Goal: Task Accomplishment & Management: Use online tool/utility

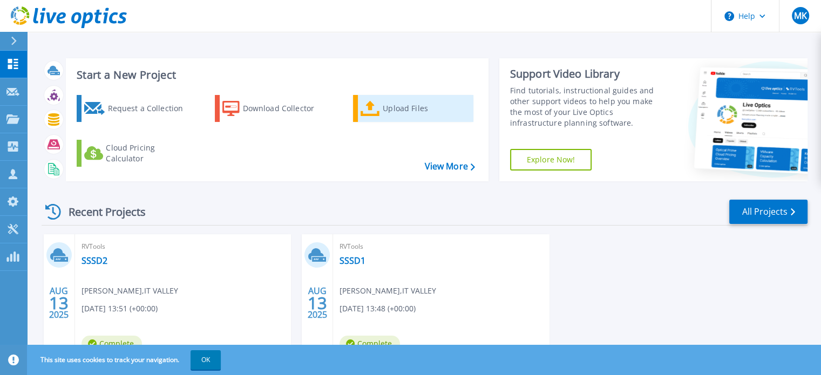
click at [423, 107] on div "Upload Files" at bounding box center [426, 109] width 86 height 22
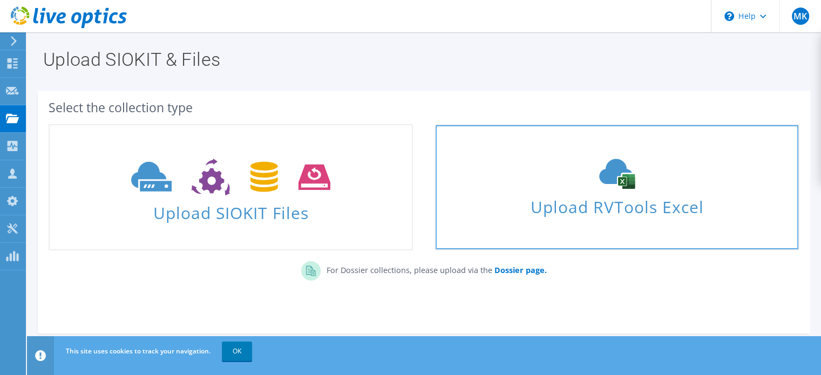
click at [625, 182] on use at bounding box center [617, 174] width 36 height 30
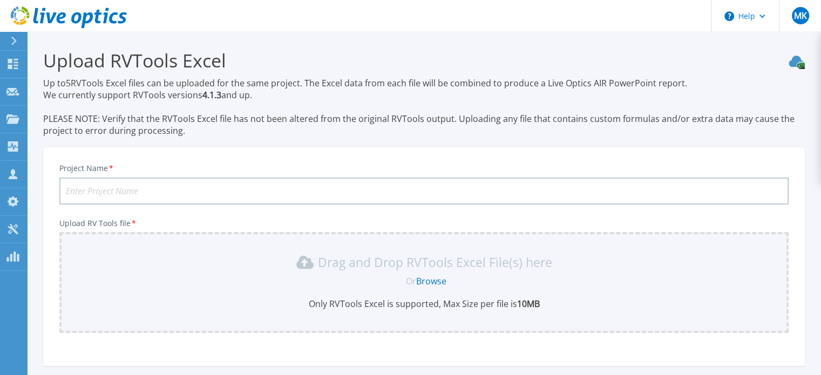
click at [118, 188] on input "Project Name *" at bounding box center [423, 191] width 729 height 27
type input "Shangrila"
click at [440, 282] on link "Browse" at bounding box center [431, 281] width 30 height 12
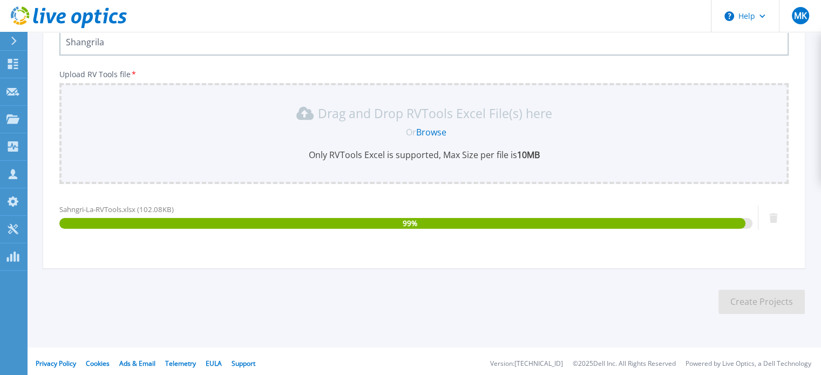
scroll to position [153, 0]
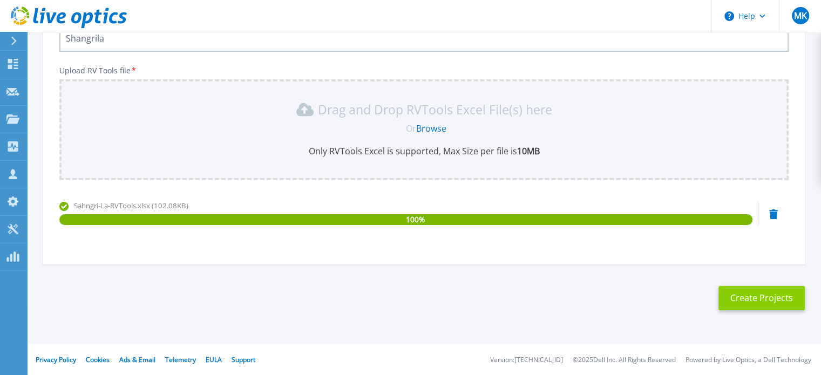
drag, startPoint x: 747, startPoint y: 297, endPoint x: 741, endPoint y: 297, distance: 6.5
click at [741, 297] on button "Create Projects" at bounding box center [761, 298] width 86 height 24
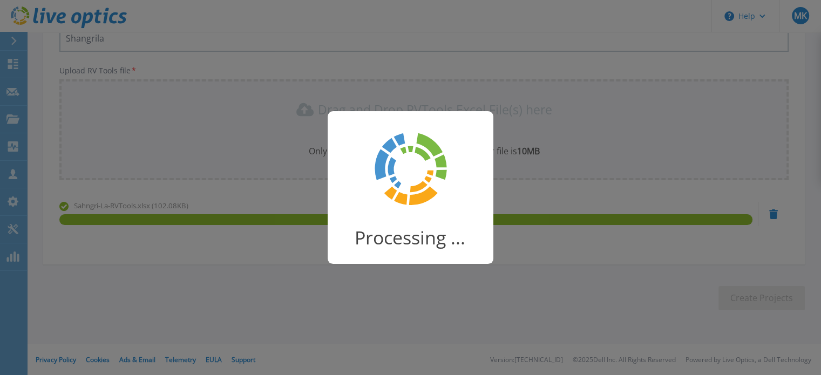
scroll to position [137, 0]
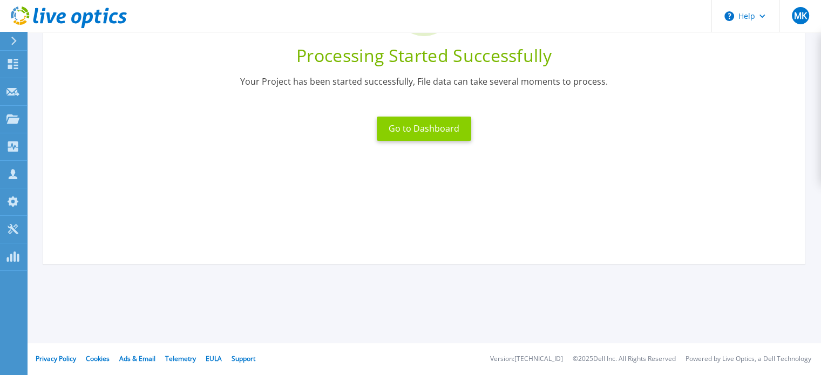
click at [425, 134] on button "Go to Dashboard" at bounding box center [424, 129] width 94 height 24
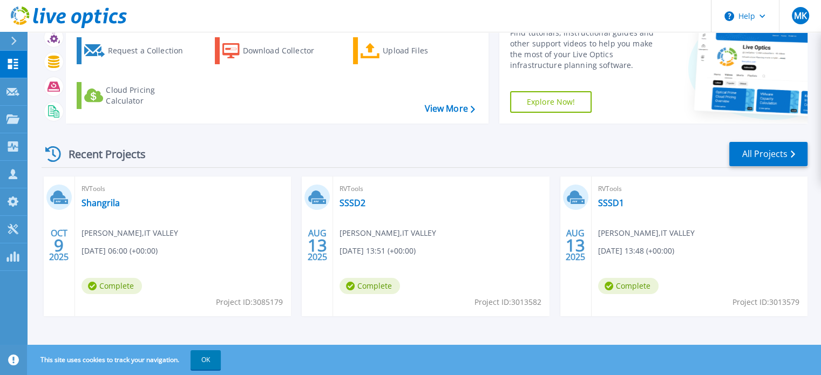
scroll to position [61, 0]
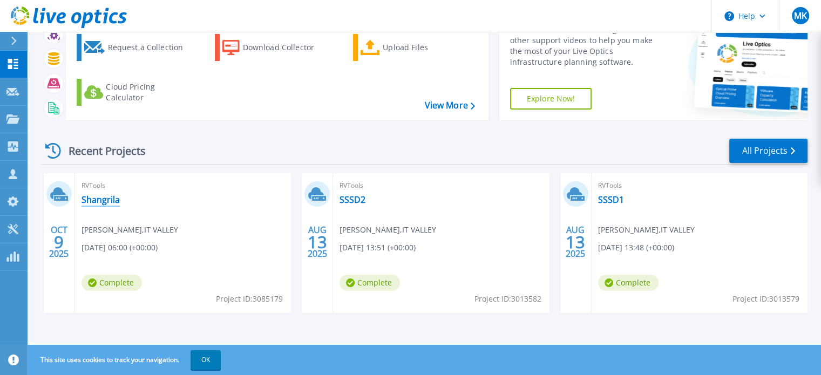
click at [88, 197] on link "Shangrila" at bounding box center [100, 199] width 38 height 11
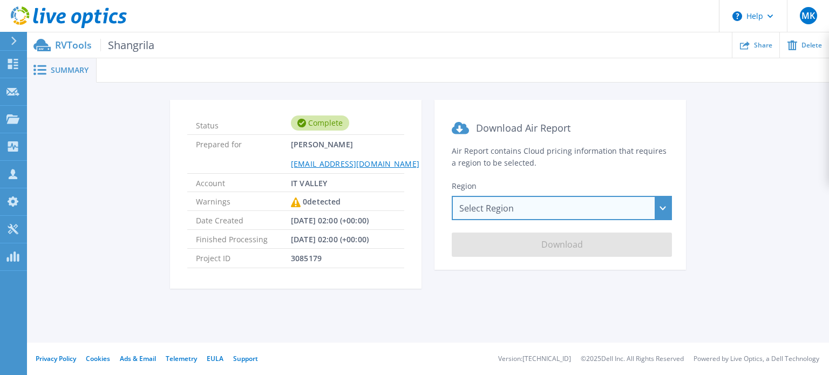
click at [556, 203] on div "Select Region [GEOGRAPHIC_DATA] ([GEOGRAPHIC_DATA]) [GEOGRAPHIC_DATA] ([GEOGRAP…" at bounding box center [562, 208] width 220 height 24
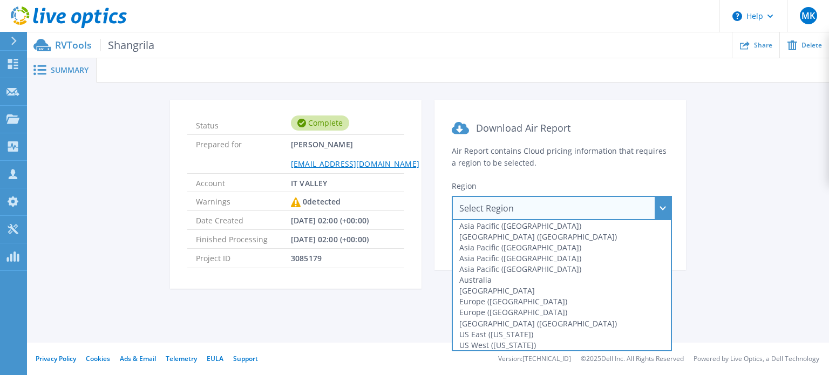
drag, startPoint x: 770, startPoint y: 223, endPoint x: 760, endPoint y: 224, distance: 10.3
click at [768, 224] on div "Status Complete Prepared for [PERSON_NAME] [PERSON_NAME][EMAIL_ADDRESS][DOMAIN_…" at bounding box center [428, 201] width 770 height 202
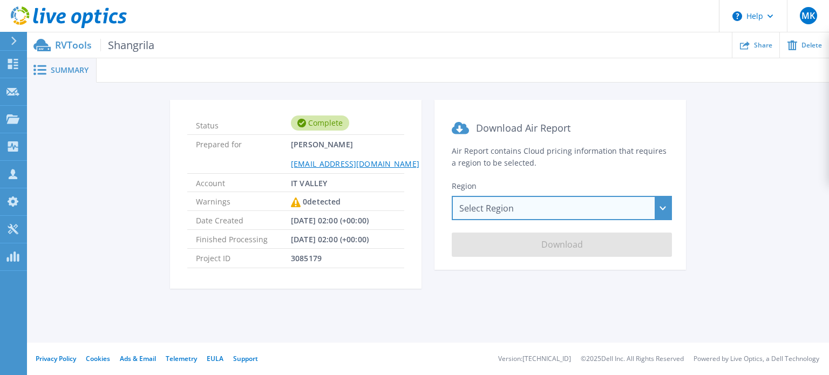
click at [511, 207] on div "Select Region [GEOGRAPHIC_DATA] ([GEOGRAPHIC_DATA]) [GEOGRAPHIC_DATA] ([GEOGRAP…" at bounding box center [562, 208] width 220 height 24
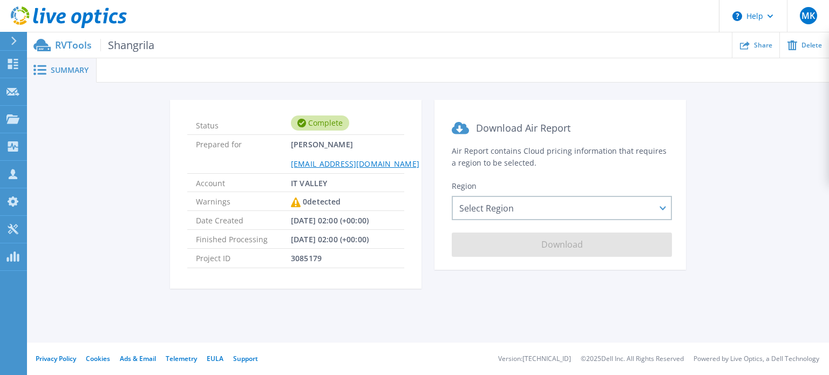
click at [766, 203] on div "Status Complete Prepared for [PERSON_NAME] [PERSON_NAME][EMAIL_ADDRESS][DOMAIN_…" at bounding box center [428, 201] width 770 height 202
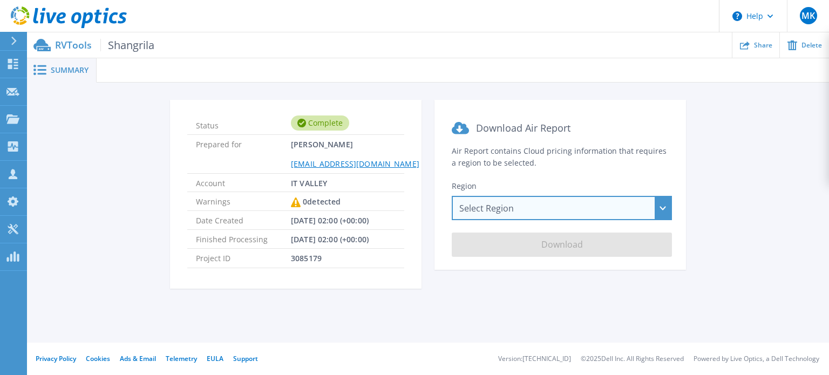
click at [494, 208] on div "Select Region [GEOGRAPHIC_DATA] ([GEOGRAPHIC_DATA]) [GEOGRAPHIC_DATA] ([GEOGRAP…" at bounding box center [562, 208] width 220 height 24
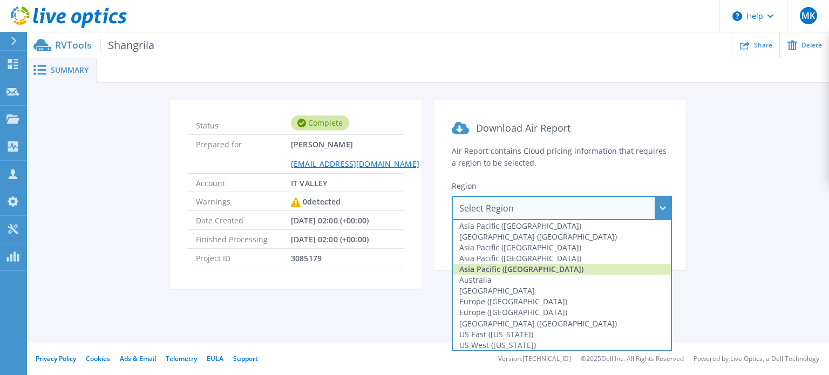
click at [535, 263] on div "Asia Pacific ([GEOGRAPHIC_DATA])" at bounding box center [562, 258] width 218 height 11
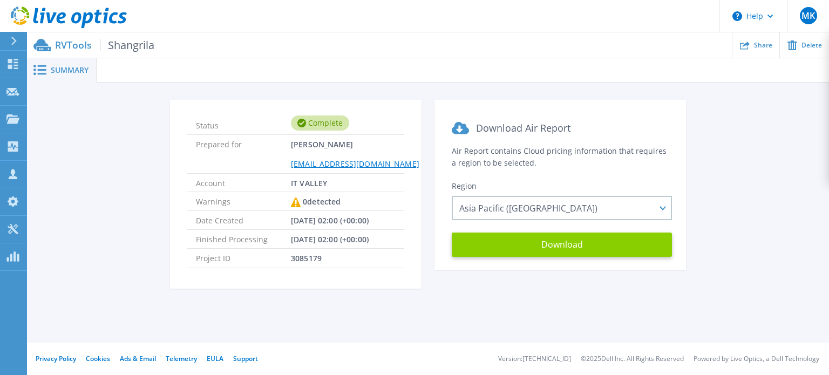
click at [562, 248] on button "Download" at bounding box center [562, 245] width 220 height 24
